Goal: Task Accomplishment & Management: Complete application form

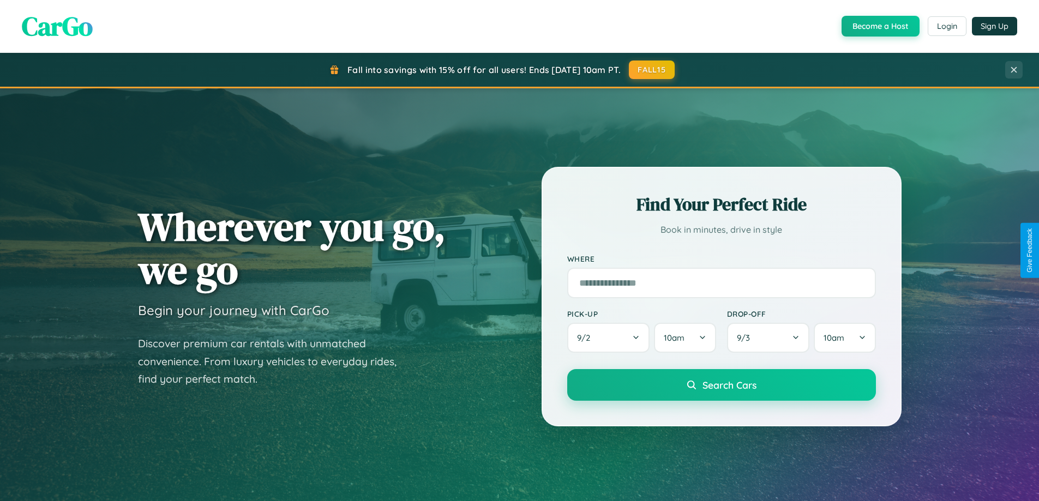
scroll to position [751, 0]
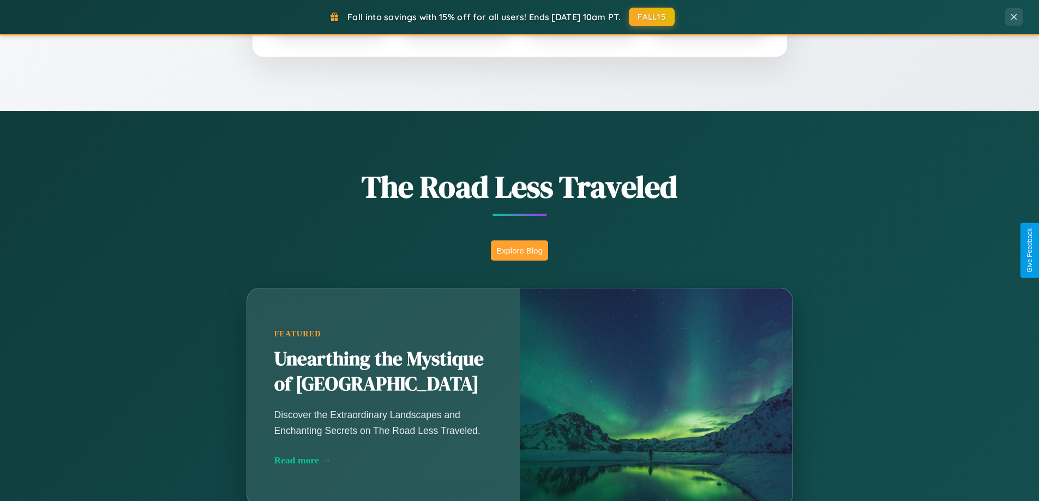
click at [519, 250] on button "Explore Blog" at bounding box center [519, 251] width 57 height 20
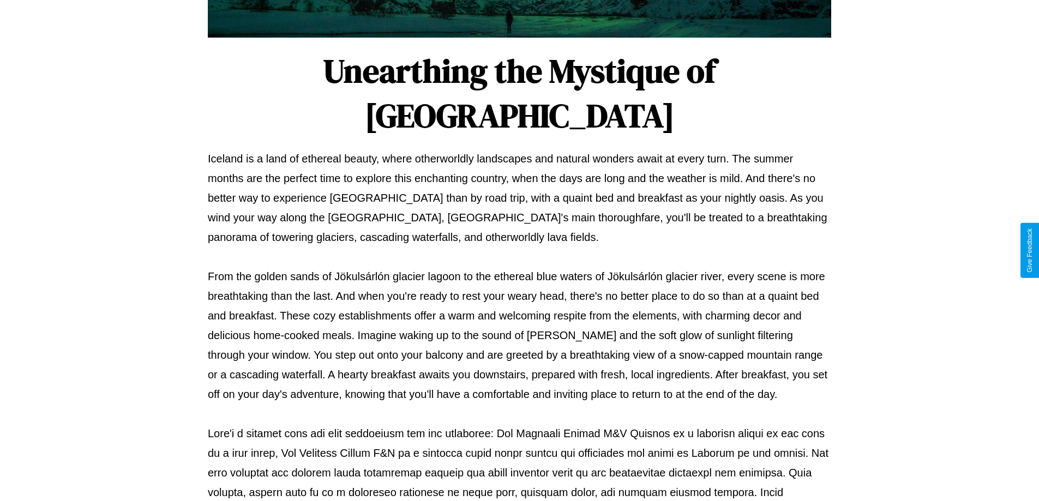
scroll to position [353, 0]
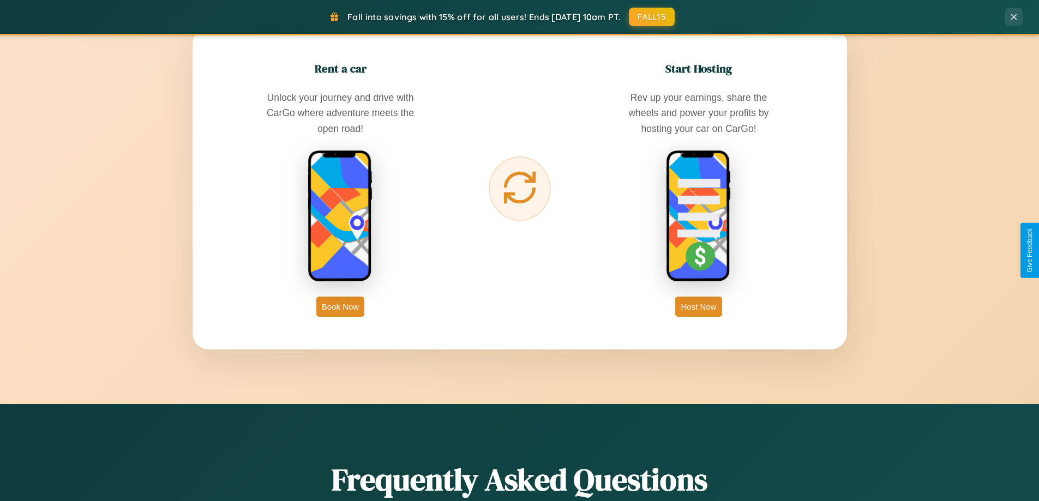
scroll to position [1753, 0]
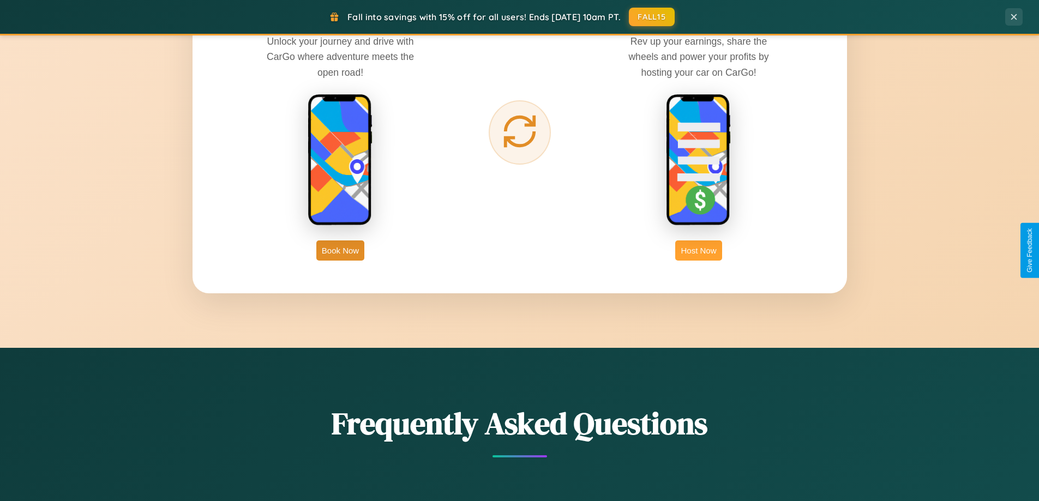
click at [699, 250] on button "Host Now" at bounding box center [698, 251] width 46 height 20
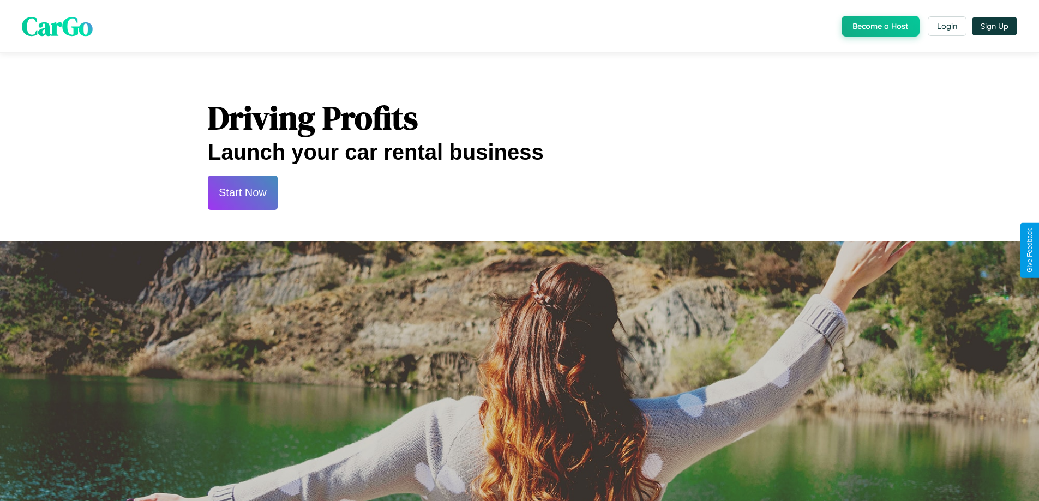
click at [242, 193] on button "Start Now" at bounding box center [243, 193] width 70 height 34
